Goal: Task Accomplishment & Management: Manage account settings

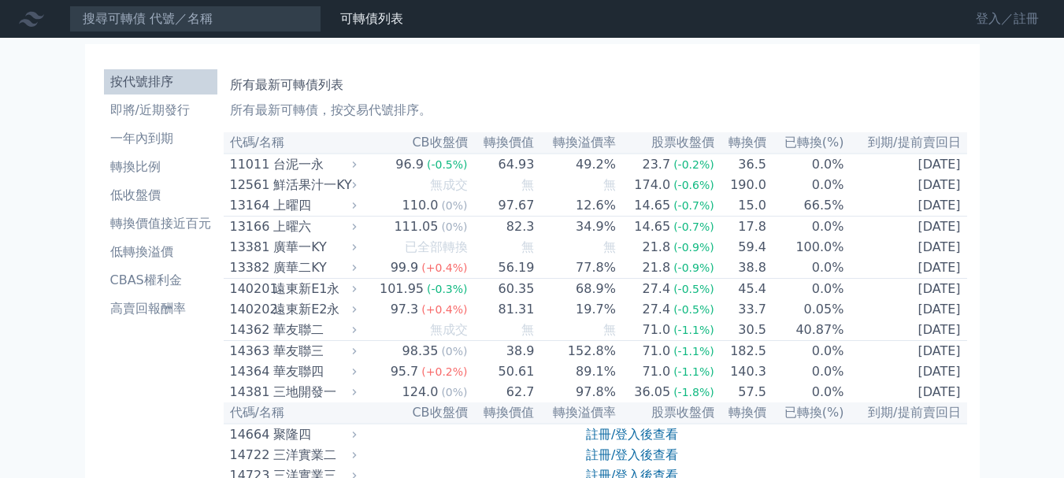
click at [1009, 24] on link "登入／註冊" at bounding box center [1007, 18] width 88 height 25
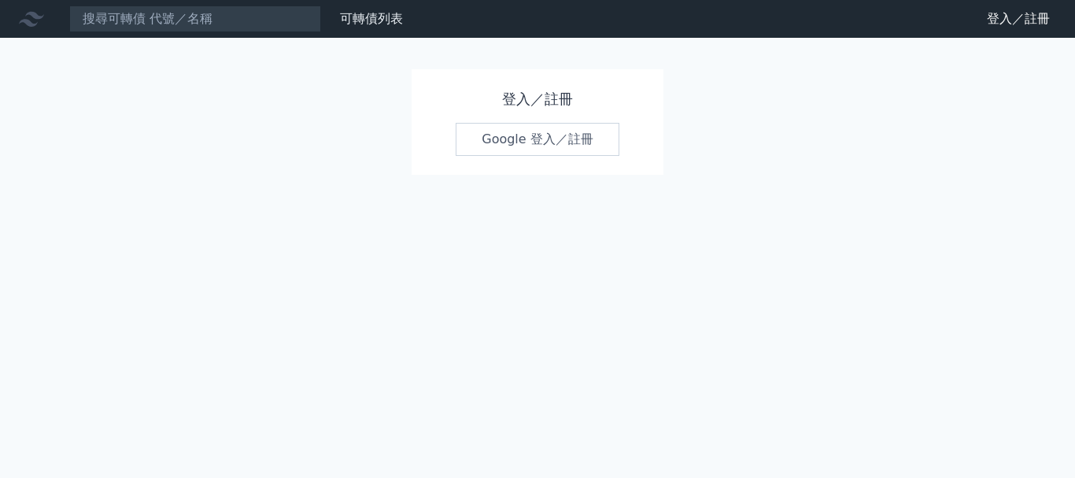
click at [539, 135] on link "Google 登入／註冊" at bounding box center [538, 139] width 164 height 33
